Goal: Find specific page/section

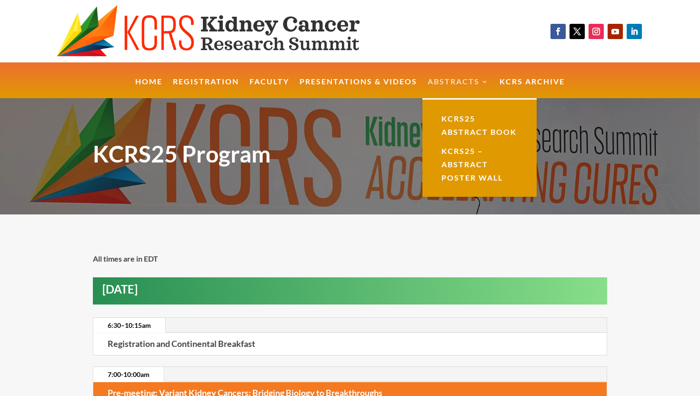
click at [443, 79] on link "Abstracts" at bounding box center [457, 88] width 61 height 20
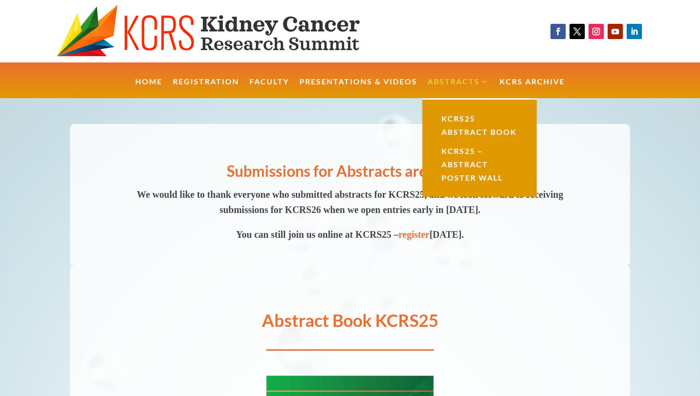
click at [454, 78] on link "Abstracts" at bounding box center [457, 88] width 61 height 20
click at [458, 175] on link "KCRS25 – Abstract Poster Wall" at bounding box center [479, 164] width 95 height 46
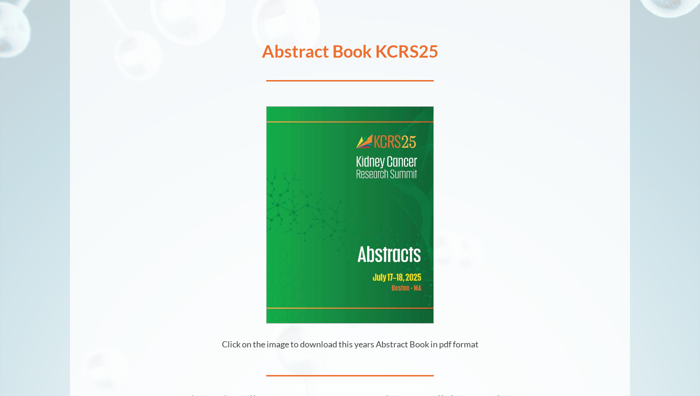
scroll to position [309, 0]
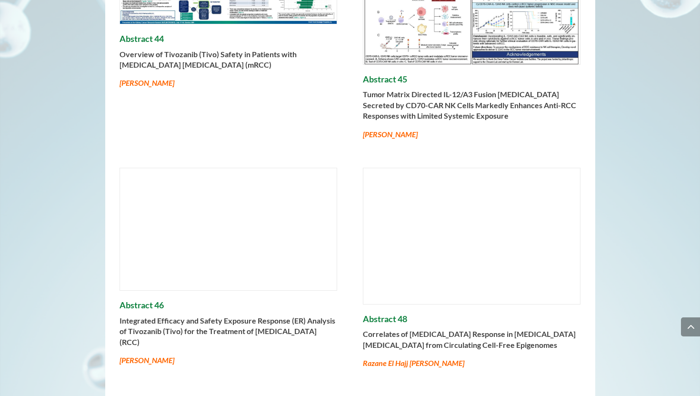
scroll to position [5208, 0]
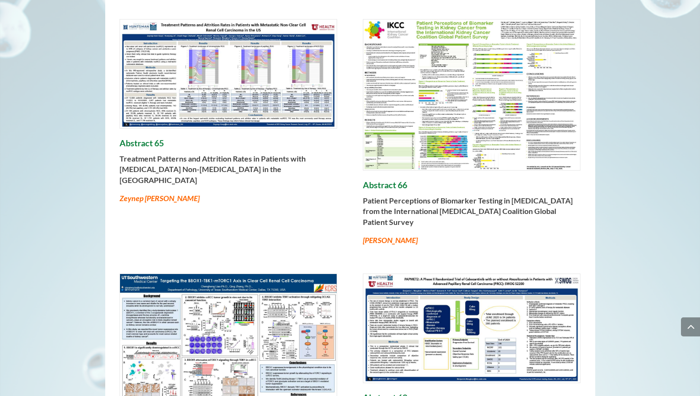
click at [207, 94] on img at bounding box center [228, 74] width 217 height 109
